Goal: Use online tool/utility

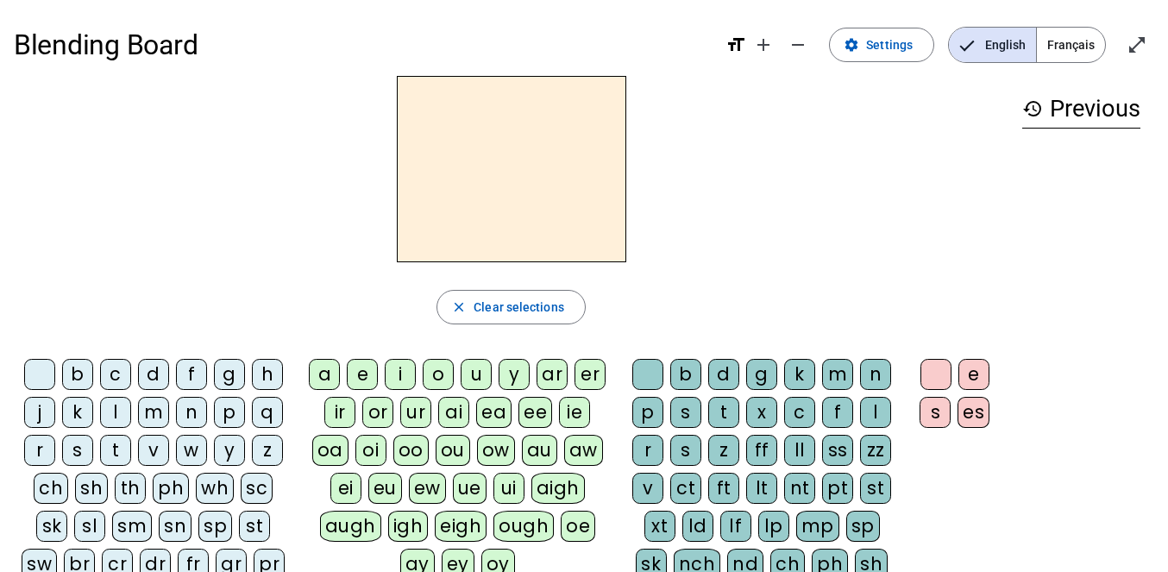
click at [77, 448] on div "s" at bounding box center [77, 450] width 31 height 31
click at [404, 371] on div "i" at bounding box center [400, 374] width 31 height 31
click at [888, 411] on div "l" at bounding box center [875, 412] width 31 height 31
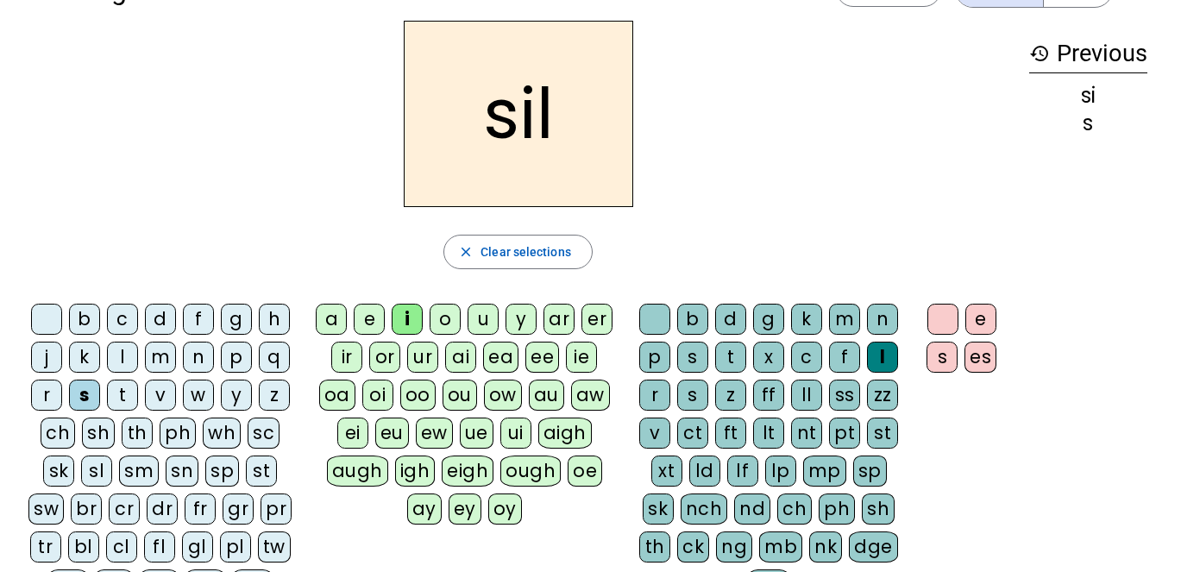
scroll to position [50, 0]
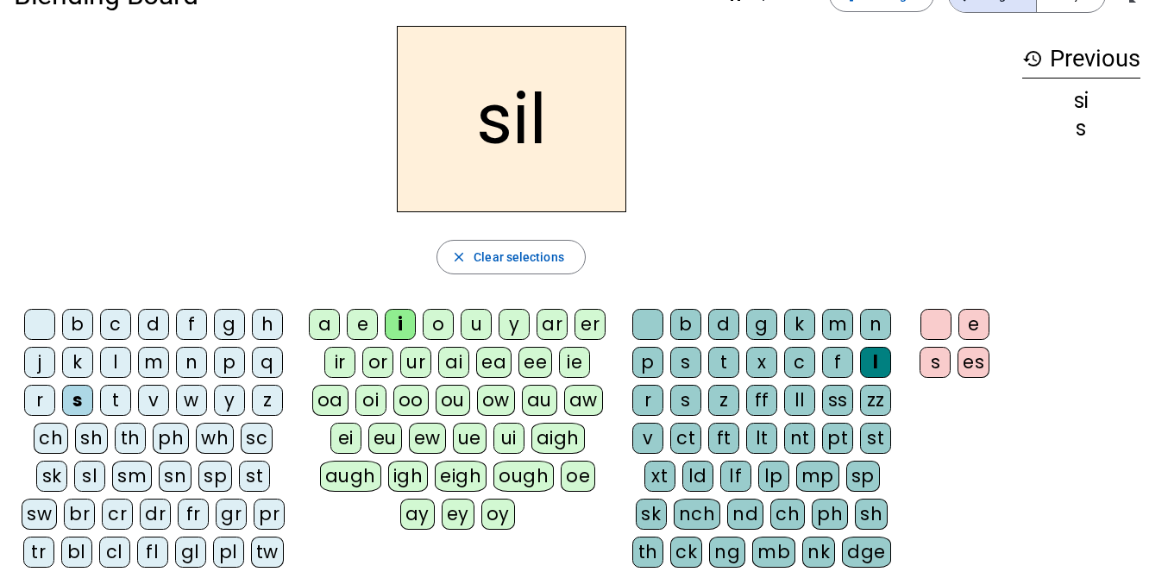
click at [642, 319] on div at bounding box center [647, 324] width 31 height 31
click at [328, 318] on div "a" at bounding box center [324, 324] width 31 height 31
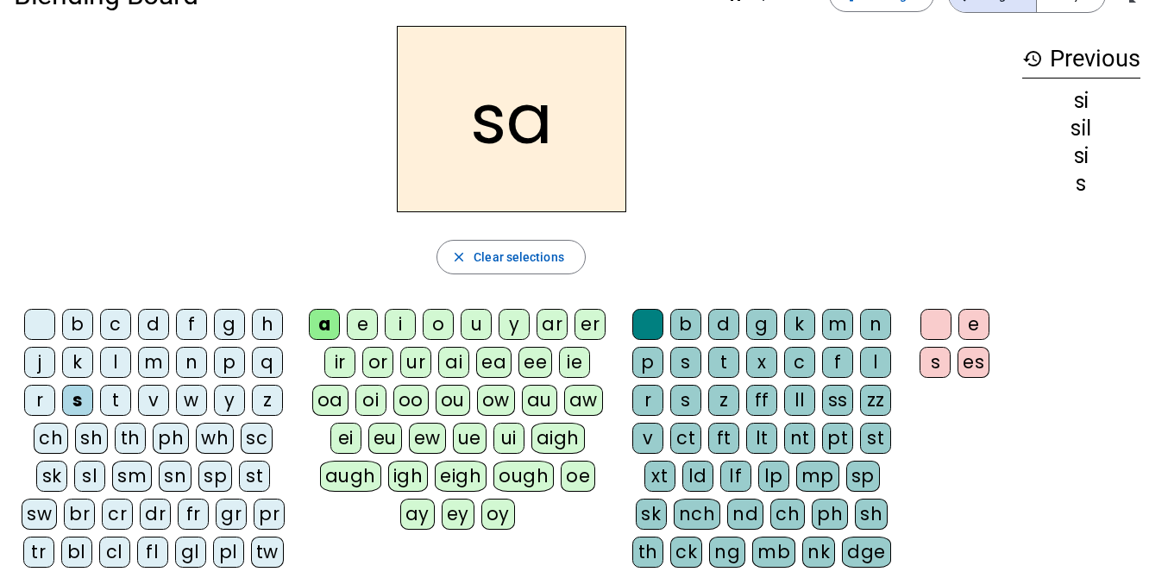
click at [473, 321] on div "u" at bounding box center [476, 324] width 31 height 31
click at [114, 396] on div "t" at bounding box center [115, 400] width 31 height 31
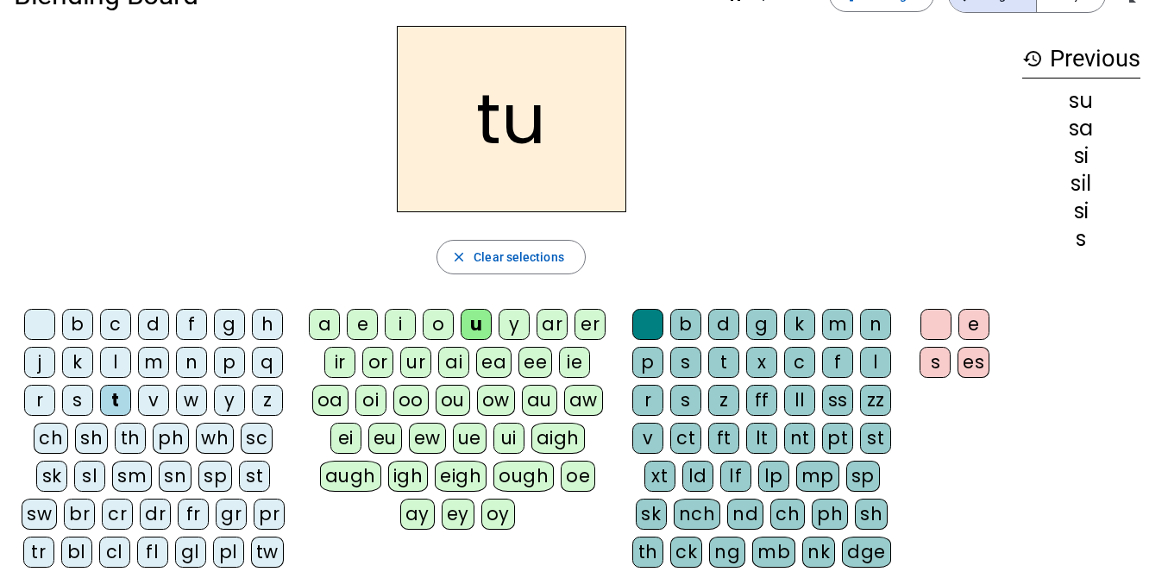
click at [163, 323] on div "d" at bounding box center [153, 324] width 31 height 31
click at [359, 324] on div "e" at bounding box center [362, 324] width 31 height 31
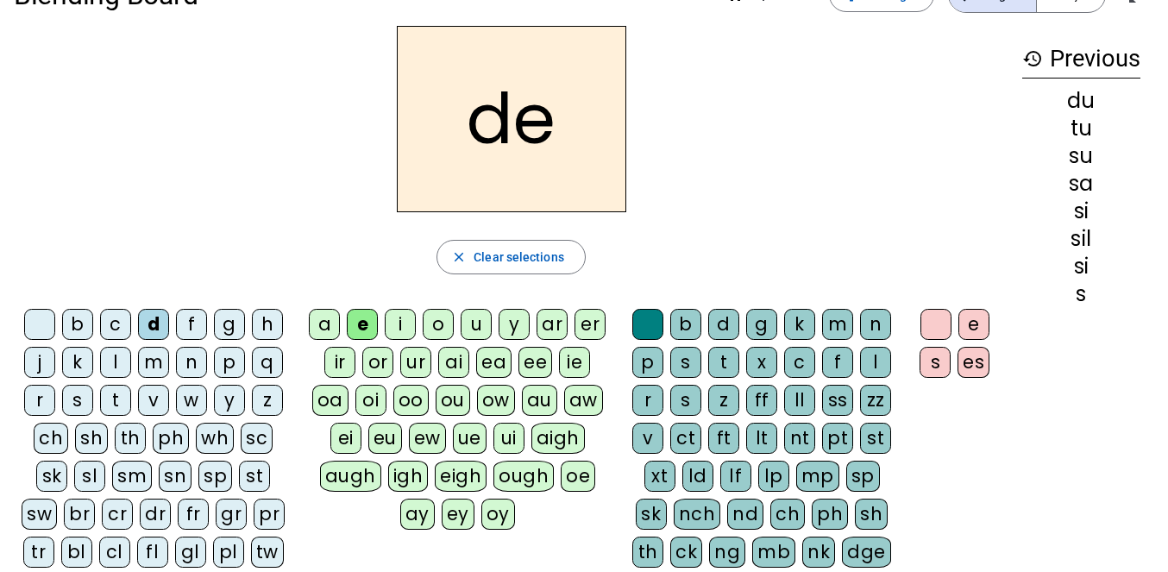
click at [156, 361] on div "m" at bounding box center [153, 362] width 31 height 31
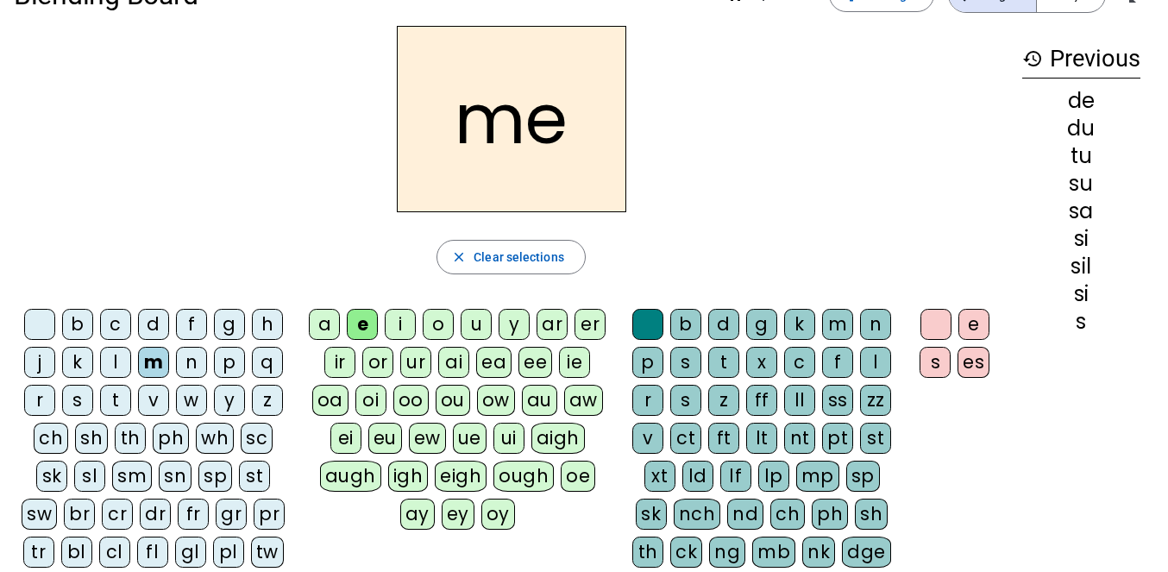
click at [118, 395] on div "t" at bounding box center [115, 400] width 31 height 31
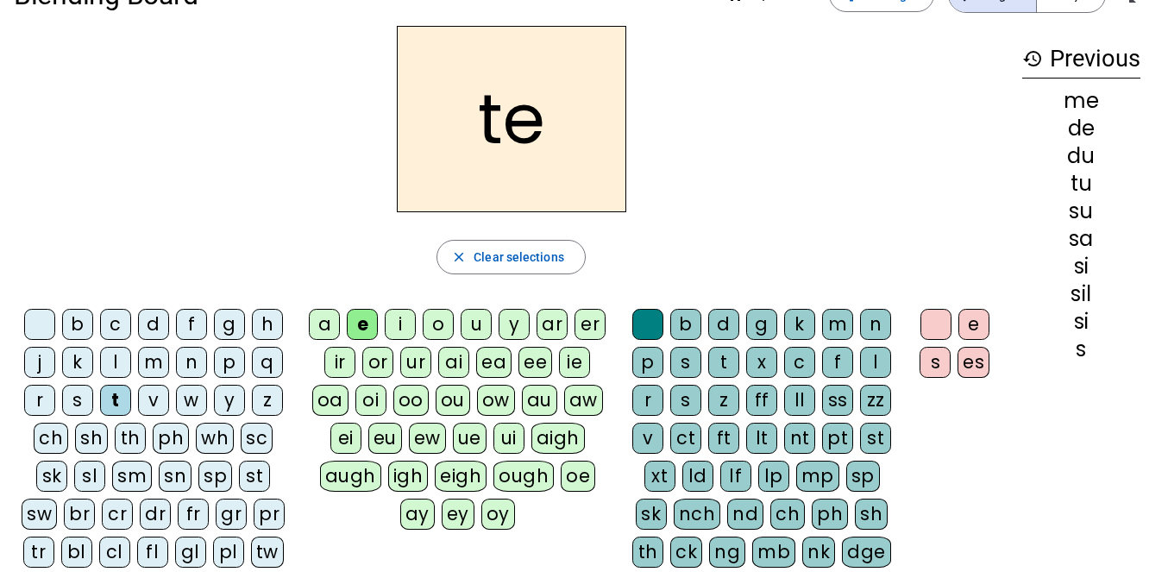
click at [34, 361] on div "j" at bounding box center [39, 362] width 31 height 31
